Goal: Task Accomplishment & Management: Use online tool/utility

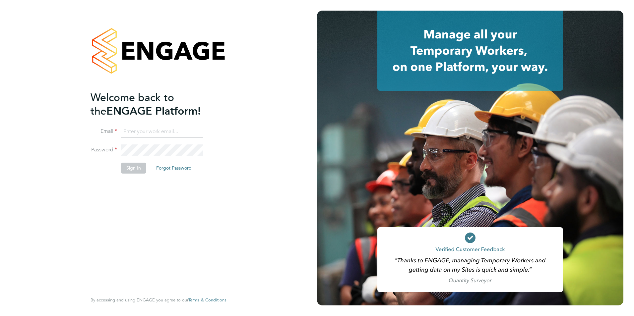
type input "[PERSON_NAME][EMAIL_ADDRESS][DOMAIN_NAME]"
click at [145, 144] on li "Email [PERSON_NAME][EMAIL_ADDRESS][DOMAIN_NAME]" at bounding box center [155, 135] width 129 height 19
click at [138, 163] on fieldset "Email [PERSON_NAME][EMAIL_ADDRESS][DOMAIN_NAME] Password Sign In Forgot Password" at bounding box center [155, 153] width 129 height 54
drag, startPoint x: 138, startPoint y: 163, endPoint x: 139, endPoint y: 166, distance: 3.7
click at [139, 166] on button "Sign In" at bounding box center [133, 168] width 25 height 11
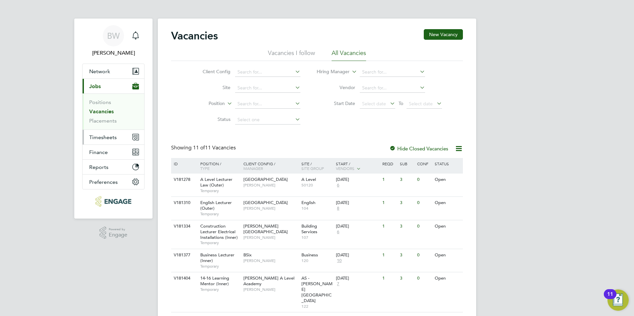
click at [123, 141] on button "Timesheets" at bounding box center [114, 137] width 62 height 15
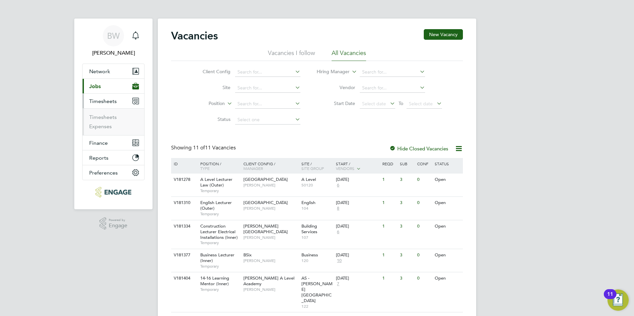
click at [123, 118] on li "Timesheets" at bounding box center [114, 118] width 50 height 9
click at [111, 117] on link "Timesheets" at bounding box center [103, 117] width 28 height 6
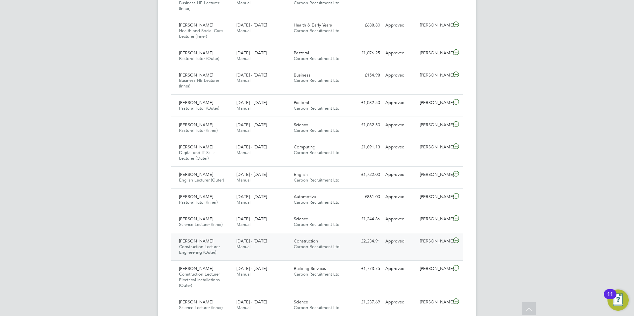
click at [300, 253] on div "[PERSON_NAME] Construction Lecturer Engineering (Outer) [DATE] - [DATE] [DATE] …" at bounding box center [317, 247] width 292 height 28
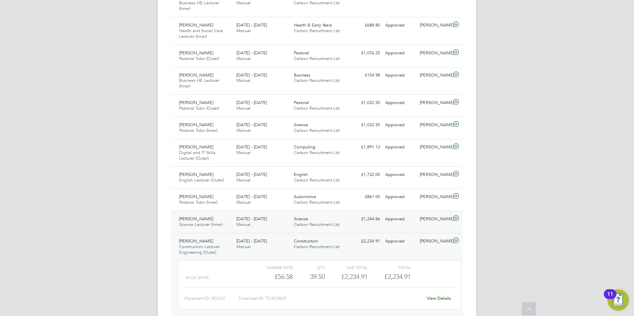
click at [223, 220] on div "Sourabh Sethi Science Lecturer (Inner) 15 - 21 Sep 2025" at bounding box center [204, 222] width 57 height 17
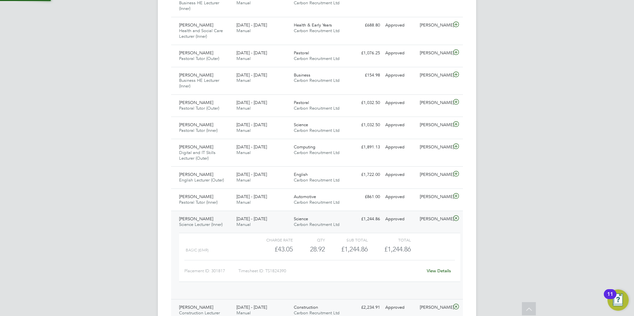
scroll to position [11, 65]
